Goal: Task Accomplishment & Management: Manage account settings

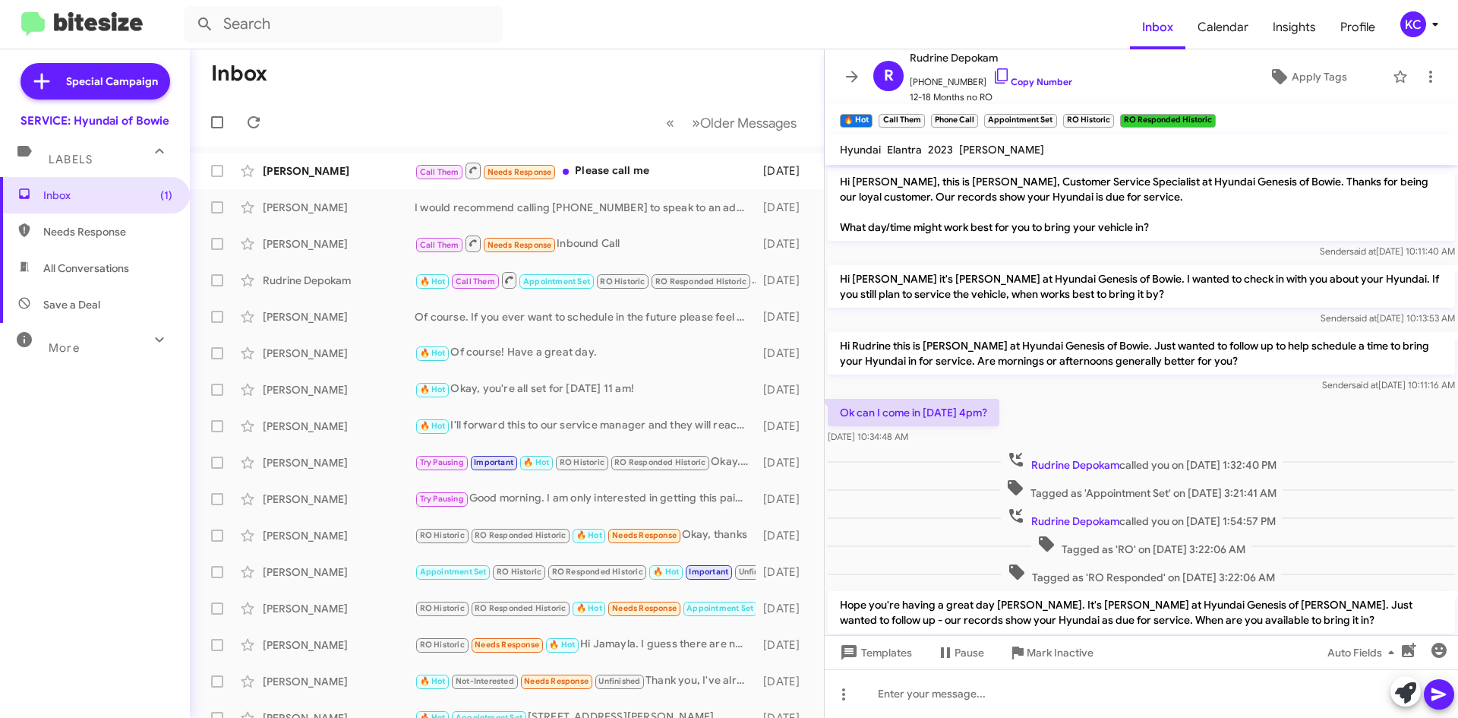
scroll to position [239, 0]
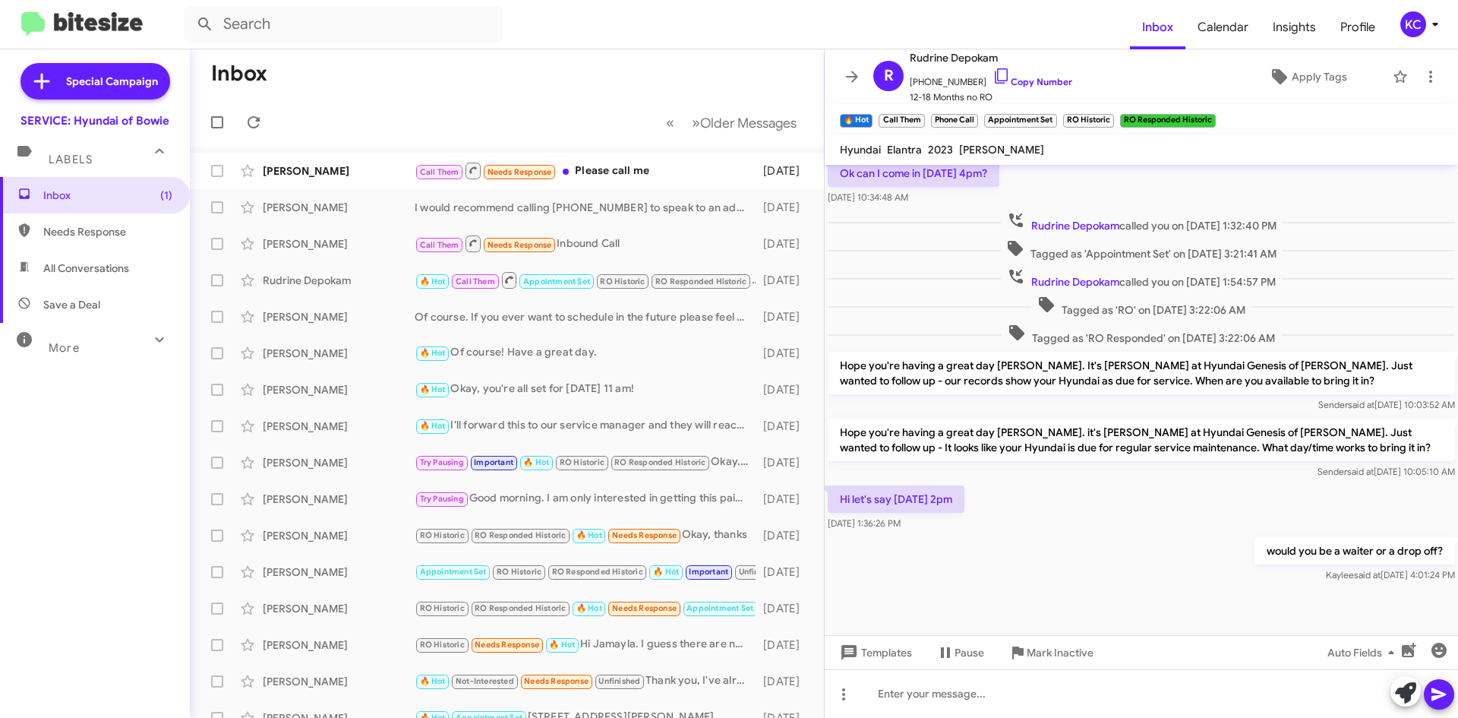
click at [1420, 15] on div "KC" at bounding box center [1414, 24] width 26 height 26
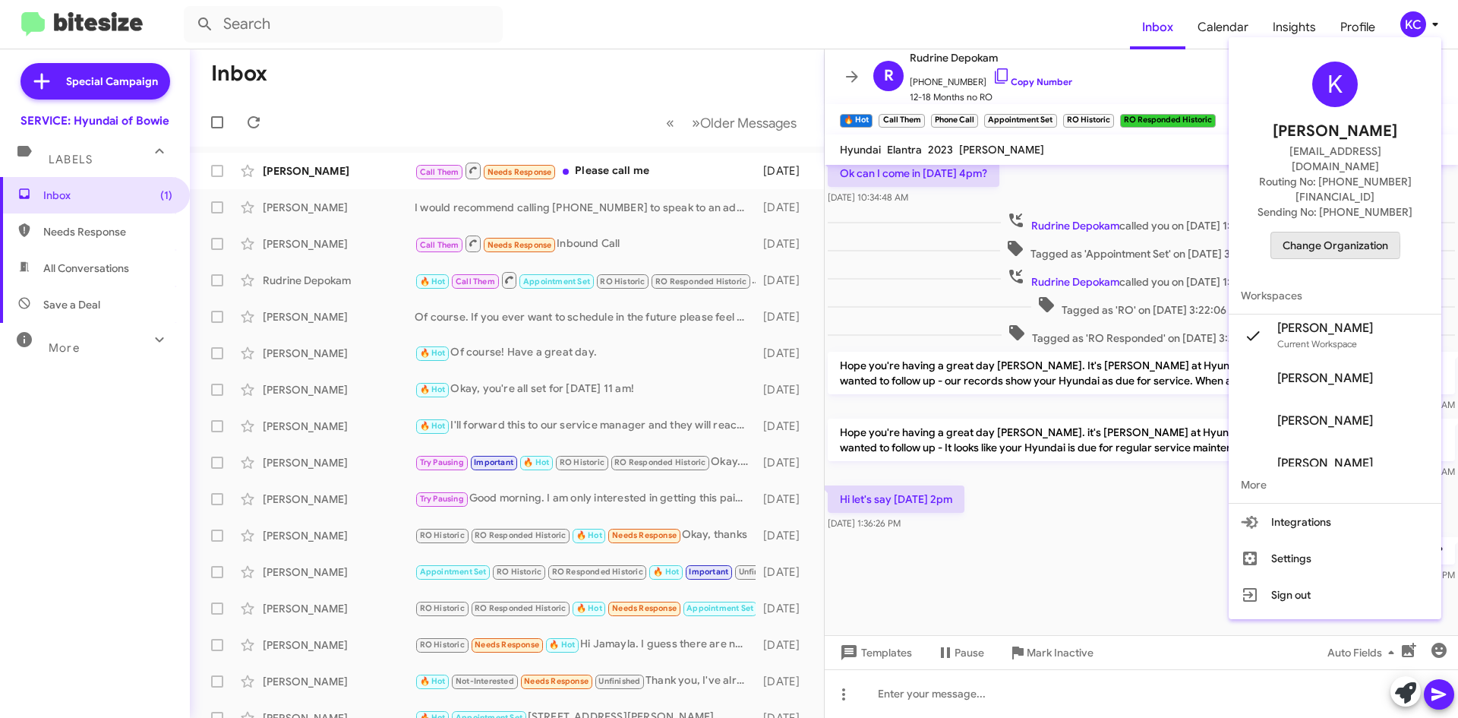
click at [1322, 232] on span "Change Organization" at bounding box center [1336, 245] width 106 height 26
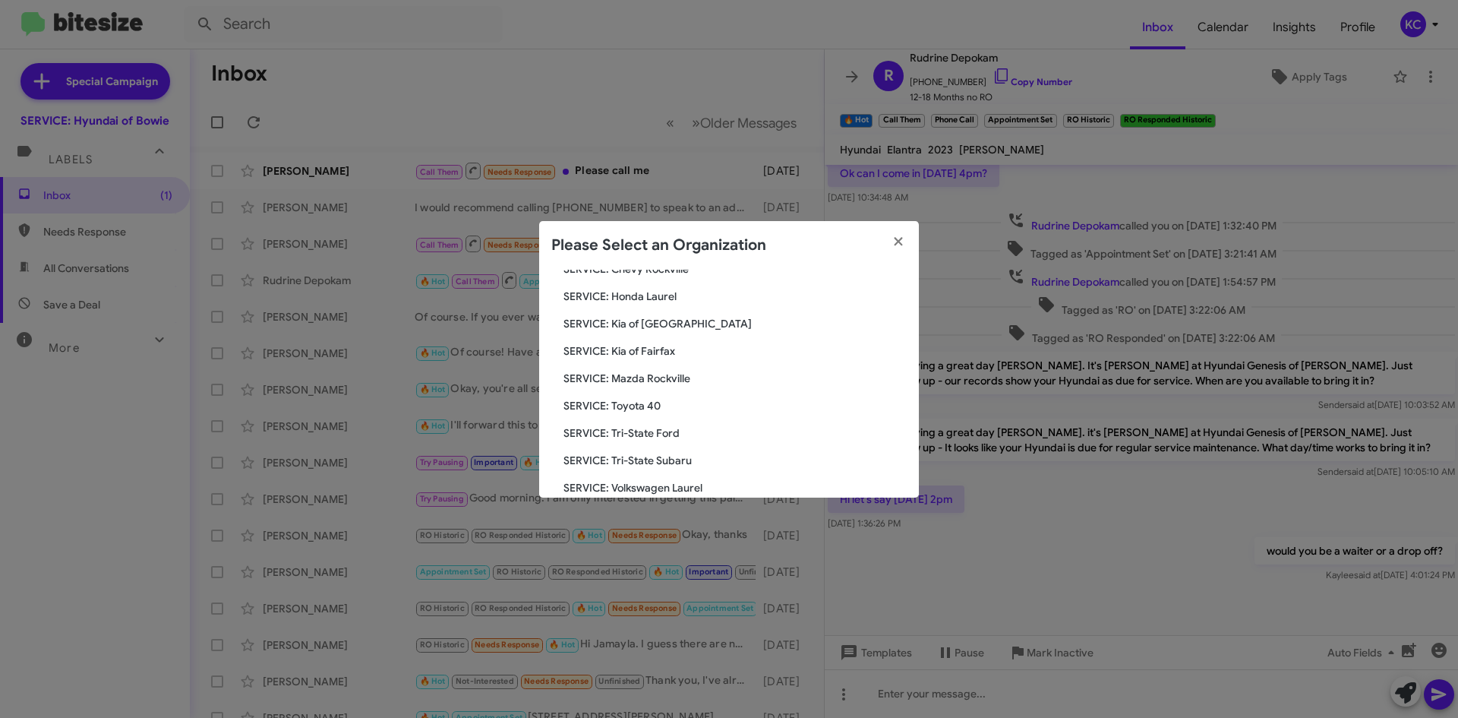
scroll to position [204, 0]
click at [627, 487] on span "SERVICE: Tri-State Subaru" at bounding box center [735, 486] width 343 height 15
